Goal: Information Seeking & Learning: Learn about a topic

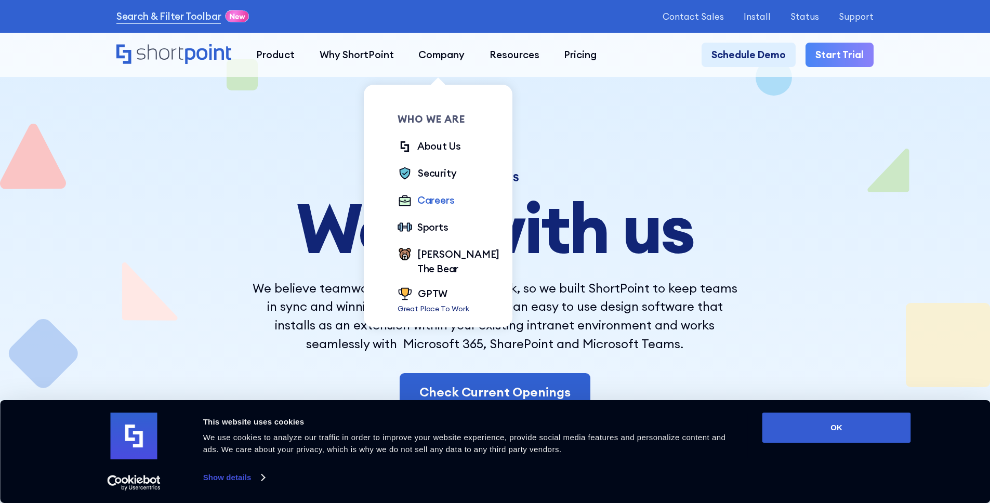
click at [434, 197] on div "Careers" at bounding box center [435, 200] width 37 height 15
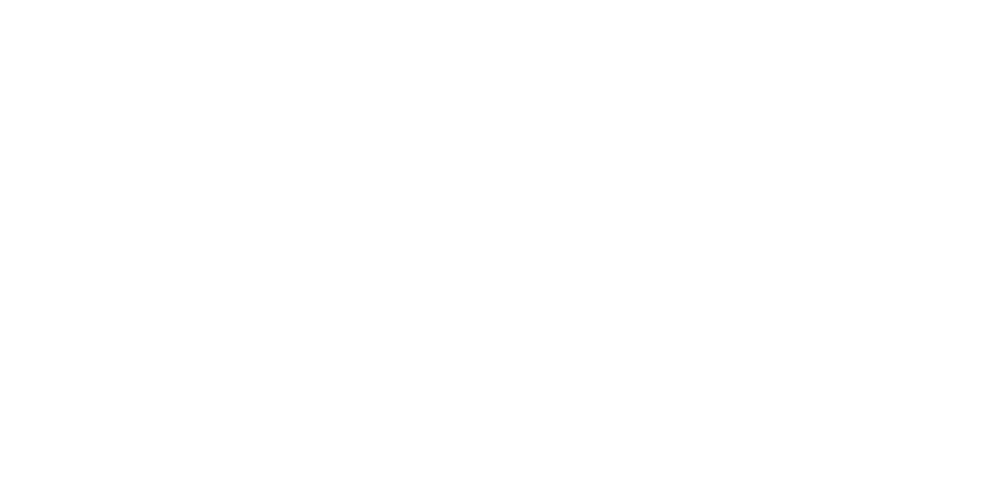
scroll to position [7, 0]
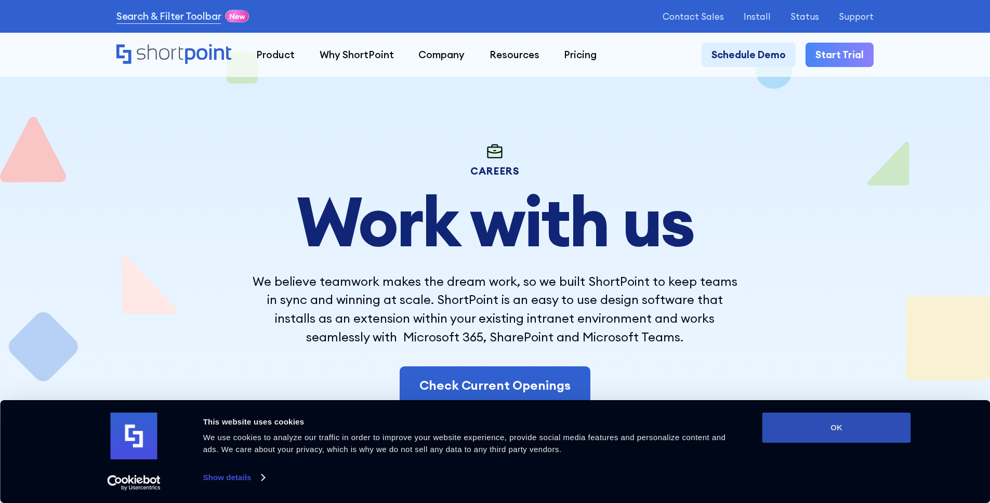
click at [788, 422] on button "OK" at bounding box center [837, 428] width 149 height 30
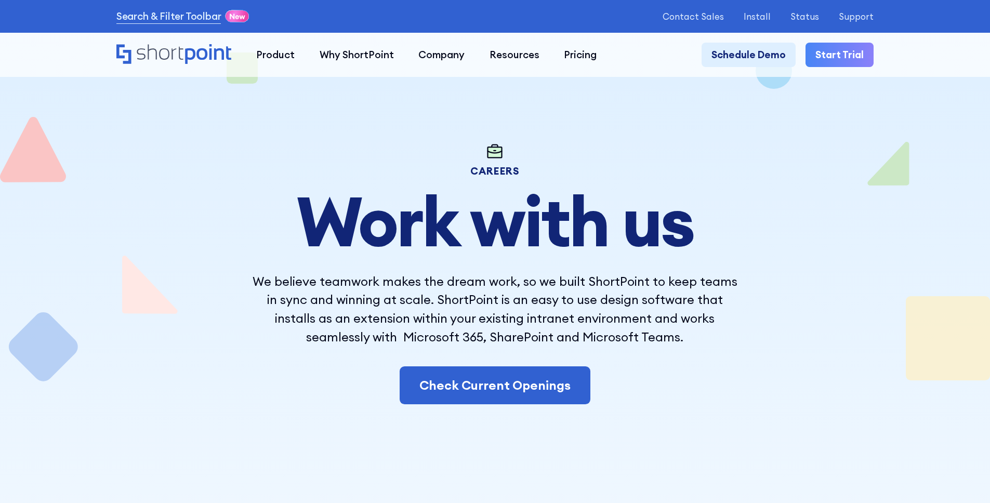
scroll to position [0, 0]
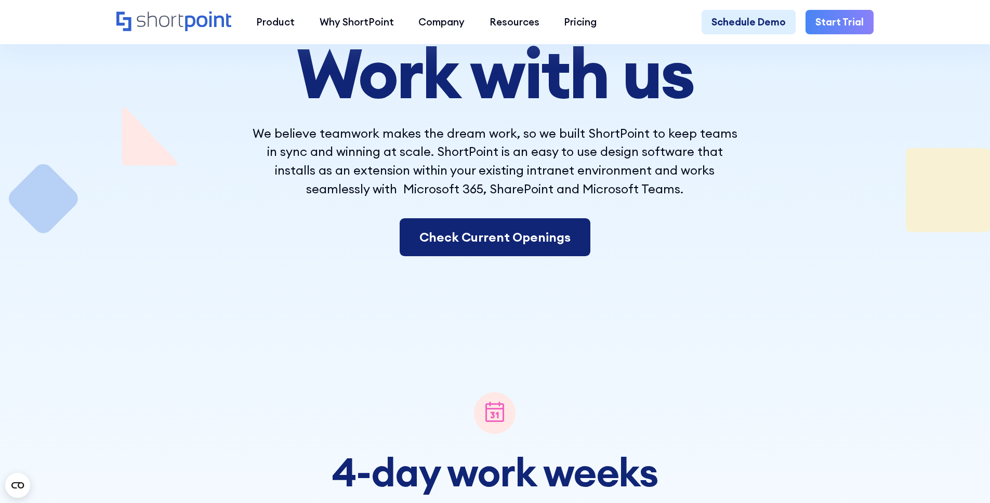
click at [486, 244] on link "Check Current Openings" at bounding box center [495, 237] width 191 height 38
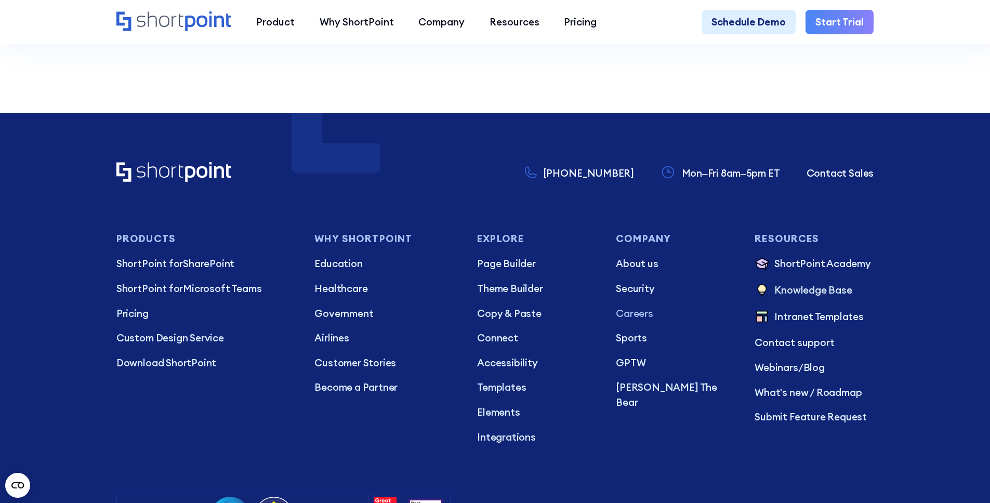
scroll to position [7893, 0]
